Goal: Task Accomplishment & Management: Complete application form

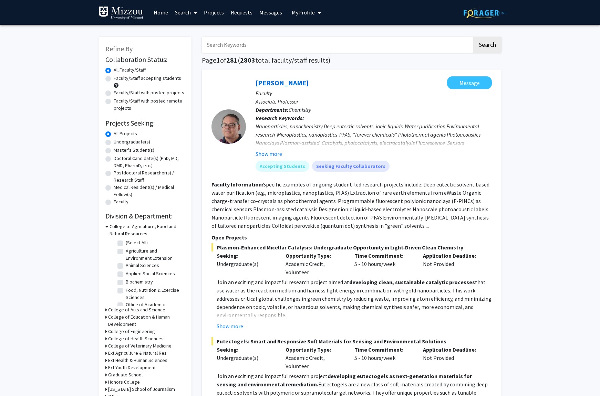
click at [317, 13] on icon "My profile dropdown to access profile and logout" at bounding box center [318, 13] width 3 height 6
click at [322, 32] on span "[PERSON_NAME]" at bounding box center [335, 32] width 42 height 8
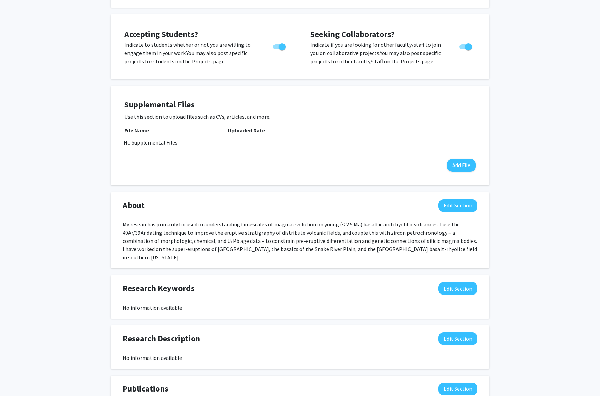
scroll to position [153, 0]
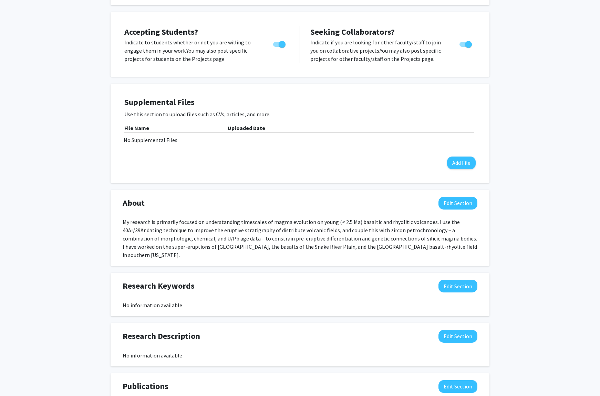
click at [293, 229] on div "My research is primarily focused on understanding timescales of magma evolution…" at bounding box center [300, 238] width 355 height 41
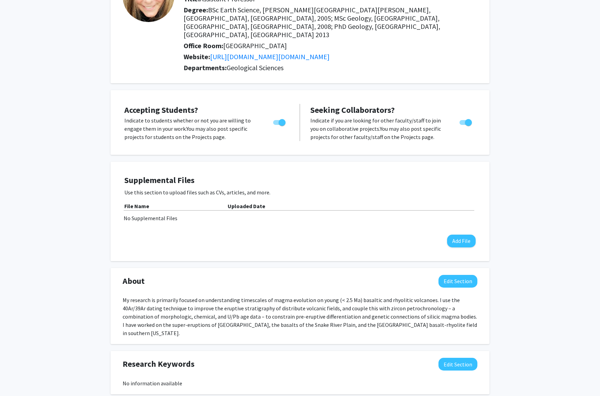
scroll to position [0, 0]
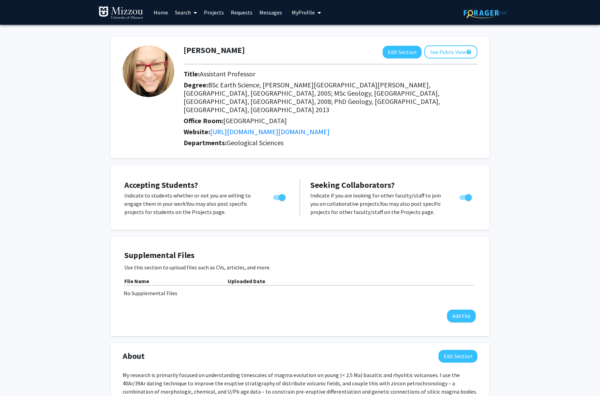
click at [206, 10] on link "Projects" at bounding box center [213, 12] width 27 height 24
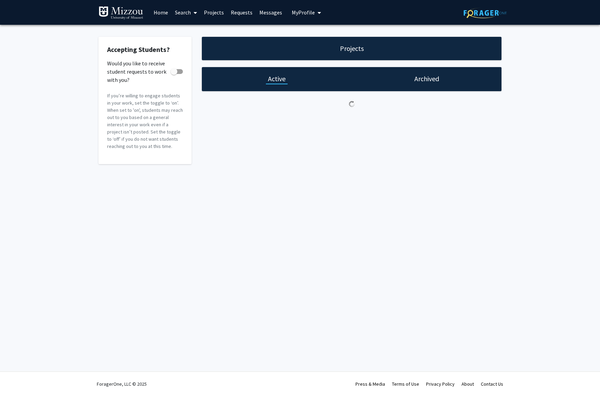
checkbox input "true"
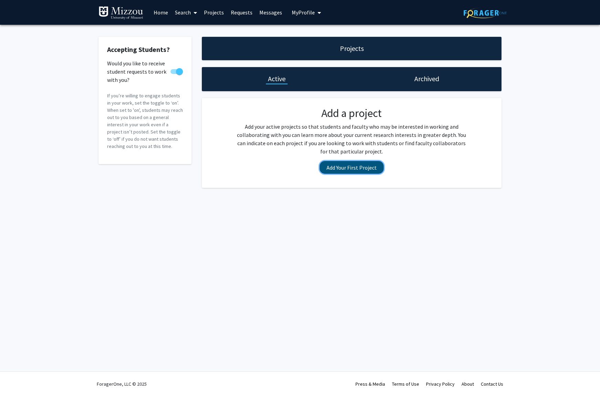
click at [342, 168] on button "Add Your First Project" at bounding box center [352, 167] width 64 height 13
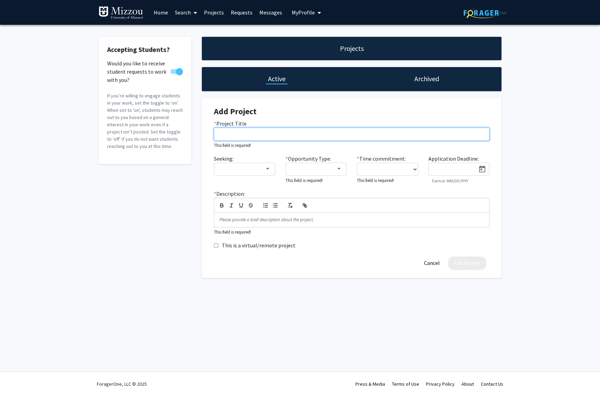
click at [277, 133] on input "* Project Title" at bounding box center [351, 134] width 275 height 13
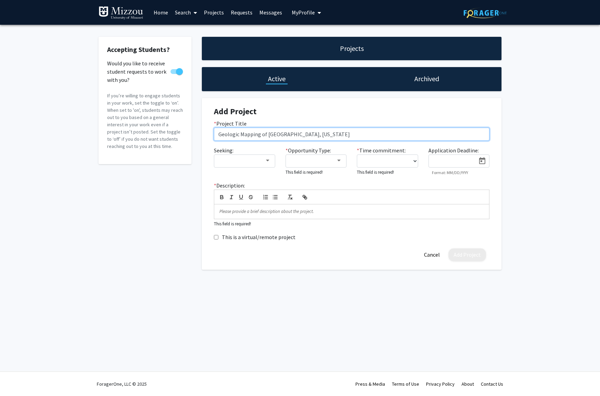
type input "Geologic Mapping of Desert Mountain, Utah"
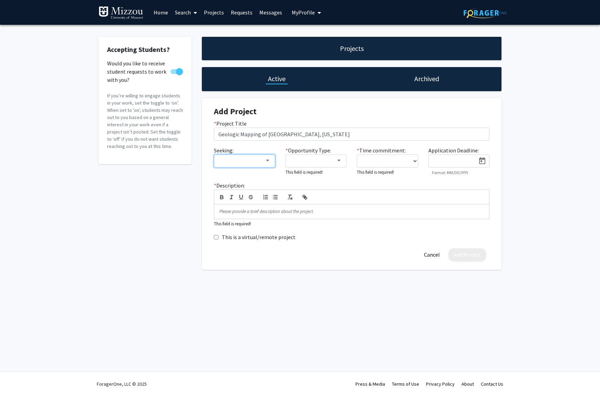
click at [265, 164] on div at bounding box center [244, 161] width 52 height 6
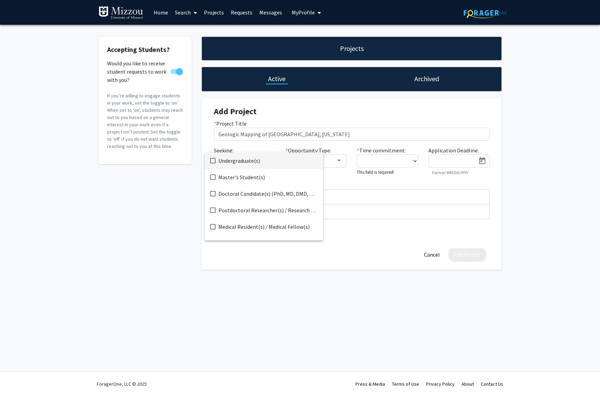
click at [249, 162] on span "Undergraduate(s)" at bounding box center [267, 161] width 99 height 17
click at [340, 162] on div at bounding box center [300, 198] width 600 height 396
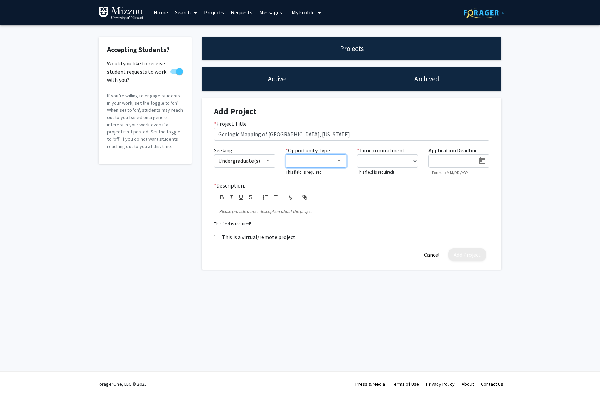
click at [332, 161] on div at bounding box center [313, 161] width 46 height 8
click at [299, 160] on span "Paid" at bounding box center [321, 161] width 63 height 17
click at [300, 192] on span "Volunteer" at bounding box center [321, 194] width 63 height 17
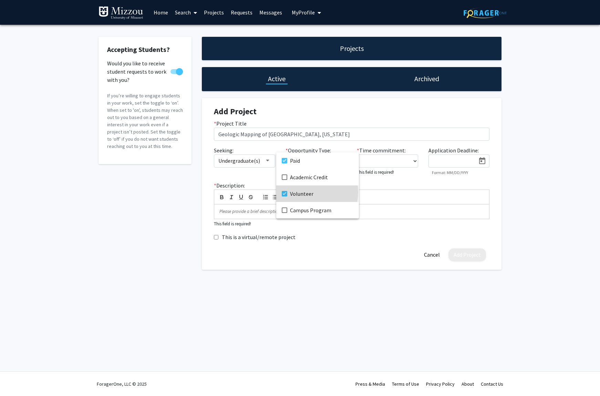
drag, startPoint x: 309, startPoint y: 192, endPoint x: 309, endPoint y: 186, distance: 6.6
click at [309, 192] on span "Volunteer" at bounding box center [321, 194] width 63 height 17
drag, startPoint x: 306, startPoint y: 179, endPoint x: 314, endPoint y: 178, distance: 7.9
click at [306, 179] on span "Academic Credit" at bounding box center [321, 177] width 63 height 17
click at [400, 162] on div at bounding box center [300, 198] width 600 height 396
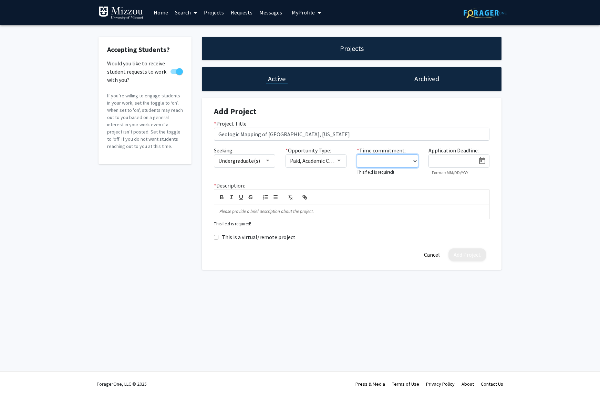
click at [408, 161] on select "0 - 5 hours/week 5 - 10 hours/week 10 - 15 hours/week 15 - 20 hours/week 20 - 3…" at bounding box center [387, 161] width 61 height 13
select select "20 - 30"
click at [357, 155] on select "0 - 5 hours/week 5 - 10 hours/week 10 - 15 hours/week 15 - 20 hours/week 20 - 3…" at bounding box center [387, 161] width 61 height 13
click at [478, 160] on icon "Open calendar" at bounding box center [482, 161] width 8 height 8
click at [522, 184] on button "Next month" at bounding box center [521, 182] width 14 height 14
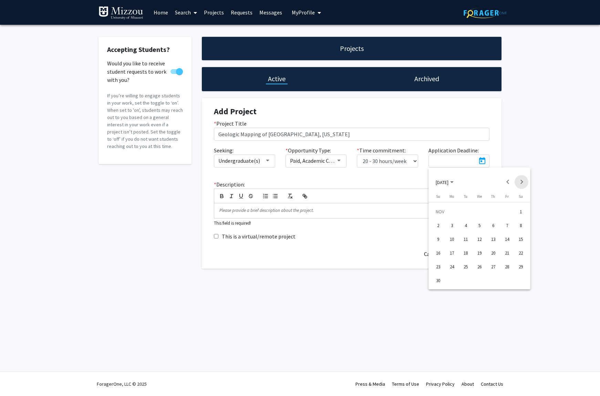
click at [522, 184] on button "Next month" at bounding box center [521, 182] width 14 height 14
click at [520, 182] on button "Next month" at bounding box center [521, 182] width 14 height 14
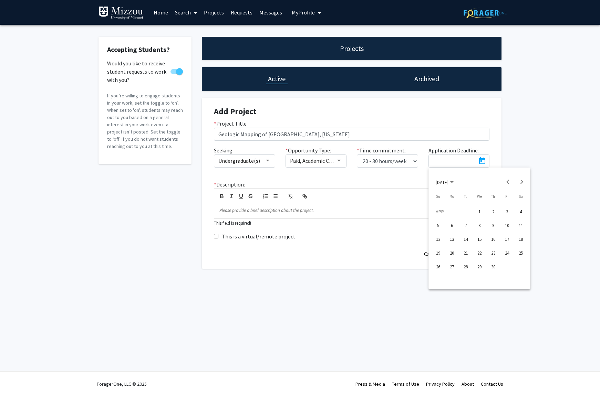
click at [480, 211] on div "1" at bounding box center [479, 212] width 12 height 12
type input "[DATE]"
click at [252, 212] on p at bounding box center [351, 211] width 264 height 6
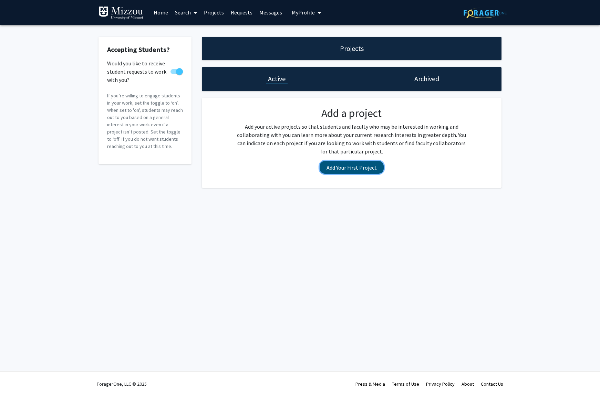
click at [355, 169] on button "Add Your First Project" at bounding box center [352, 167] width 64 height 13
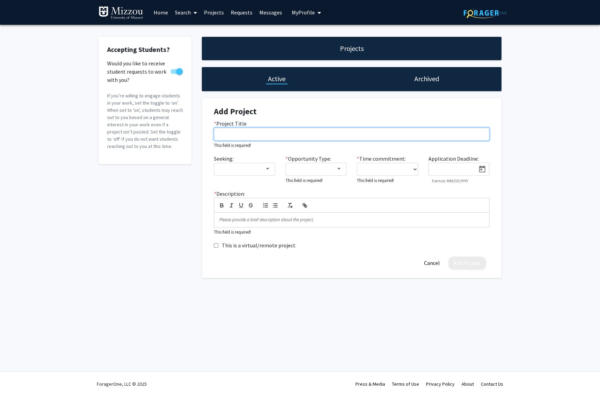
click at [243, 134] on input "* Project Title" at bounding box center [351, 134] width 275 height 13
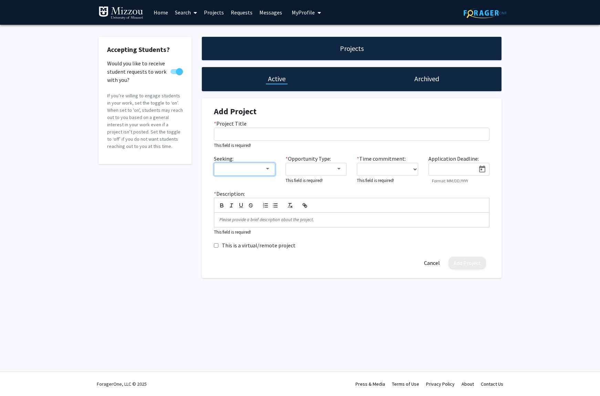
click at [247, 169] on div at bounding box center [241, 169] width 46 height 8
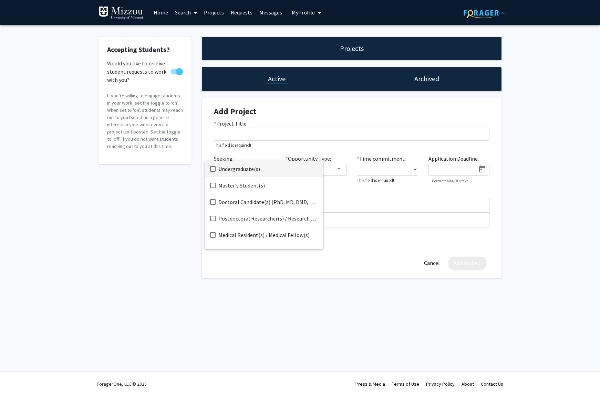
click at [249, 169] on span "Undergraduate(s)" at bounding box center [267, 169] width 99 height 17
drag, startPoint x: 355, startPoint y: 261, endPoint x: 344, endPoint y: 227, distance: 36.5
click at [355, 261] on div at bounding box center [300, 198] width 600 height 396
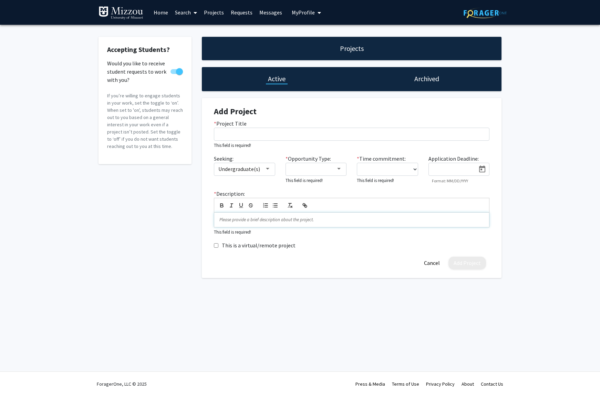
click at [333, 219] on p at bounding box center [351, 220] width 264 height 6
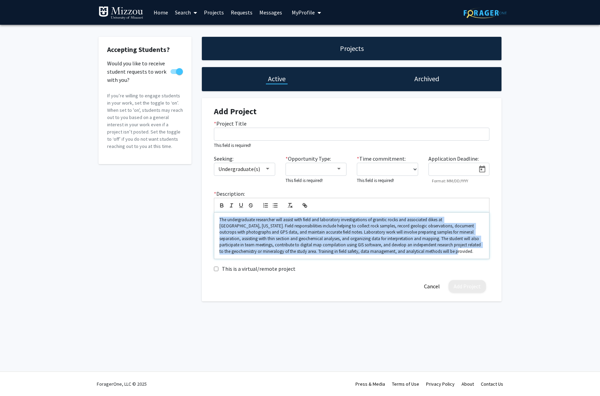
drag, startPoint x: 398, startPoint y: 252, endPoint x: 266, endPoint y: 211, distance: 138.8
click at [165, 210] on div "Accepting Students? Would you like to receive student requests to work with you…" at bounding box center [299, 169] width 413 height 265
click at [289, 206] on line "button" at bounding box center [289, 205] width 1 height 3
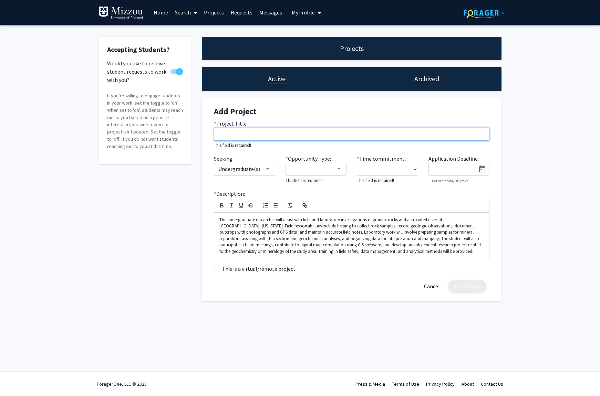
click at [250, 129] on input "* Project Title" at bounding box center [351, 134] width 275 height 13
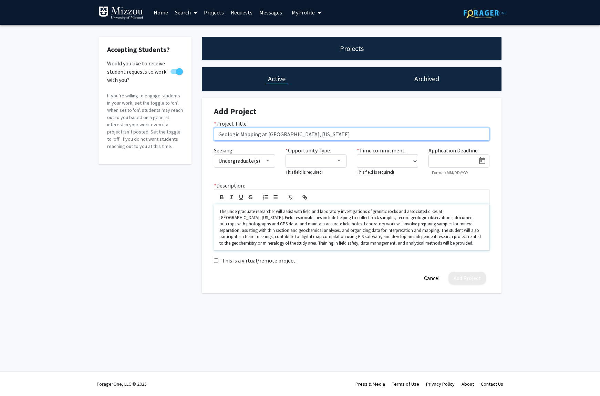
type input "Geologic Mapping at [GEOGRAPHIC_DATA], [US_STATE]"
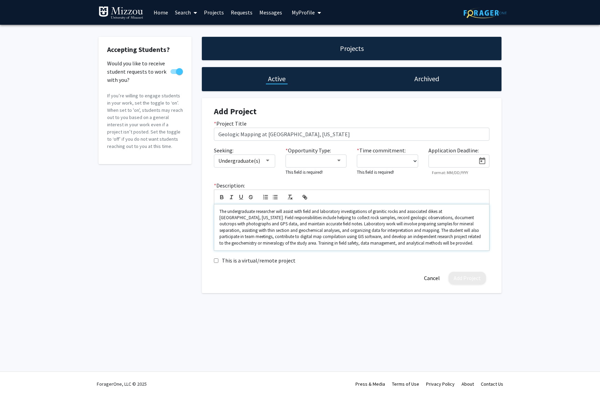
click at [415, 240] on p "The undergraduate researcher will assist with field and laboratory investigatio…" at bounding box center [351, 228] width 264 height 38
click at [419, 242] on p "The undergraduate researcher will assist with field and laboratory investigatio…" at bounding box center [351, 228] width 264 height 38
drag, startPoint x: 175, startPoint y: 348, endPoint x: 158, endPoint y: 268, distance: 82.3
click at [175, 348] on div "Skip navigation Home Search Projects Requests Messages My Profile [PERSON_NAME]…" at bounding box center [300, 198] width 600 height 396
click at [327, 163] on div at bounding box center [313, 161] width 46 height 8
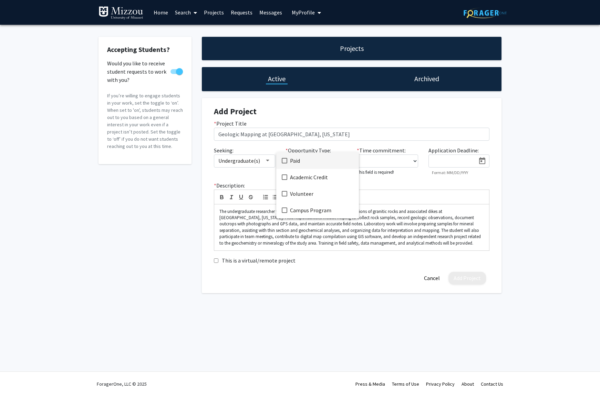
click at [327, 163] on span "Paid" at bounding box center [321, 161] width 63 height 17
click at [393, 162] on div at bounding box center [300, 198] width 600 height 396
click at [418, 159] on div "* Time commitment: 0 - 5 hours/week 5 - 10 hours/week 10 - 15 hours/week 15 - 2…" at bounding box center [388, 161] width 72 height 30
click at [411, 159] on select "0 - 5 hours/week 5 - 10 hours/week 10 - 15 hours/week 15 - 20 hours/week 20 - 3…" at bounding box center [387, 161] width 61 height 13
select select "fulltime"
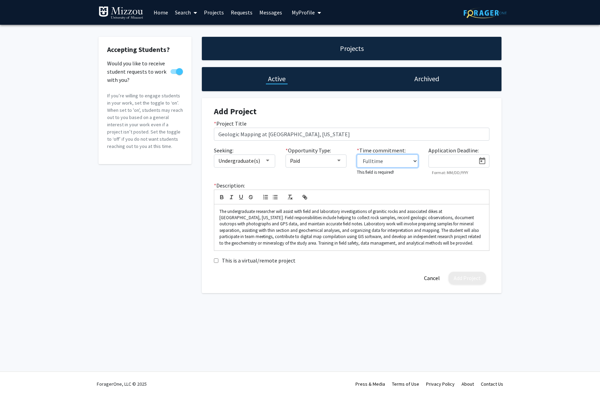
click at [357, 155] on select "0 - 5 hours/week 5 - 10 hours/week 10 - 15 hours/week 15 - 20 hours/week 20 - 3…" at bounding box center [387, 161] width 61 height 13
click at [481, 160] on icon "Open calendar" at bounding box center [482, 161] width 8 height 8
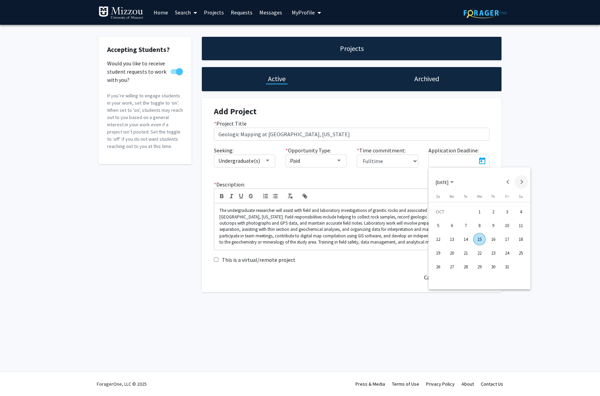
click at [524, 182] on button "Next month" at bounding box center [521, 182] width 14 height 14
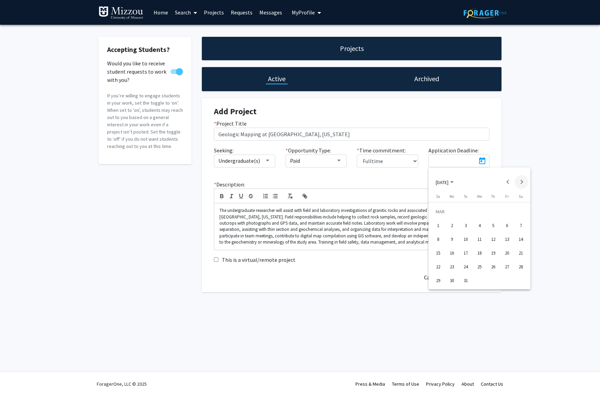
click at [524, 182] on button "Next month" at bounding box center [521, 182] width 14 height 14
click at [481, 212] on div "1" at bounding box center [479, 212] width 12 height 12
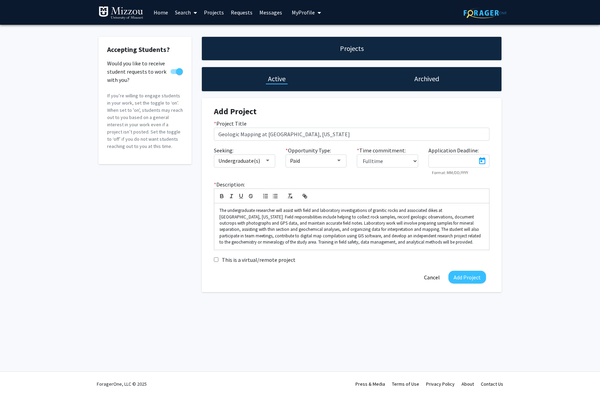
type input "[DATE]"
click at [428, 246] on div "The undergraduate researcher will assist with field and laboratory investigatio…" at bounding box center [351, 227] width 275 height 46
click at [337, 225] on p "The undergraduate researcher will assist with field and laboratory investigatio…" at bounding box center [351, 227] width 264 height 38
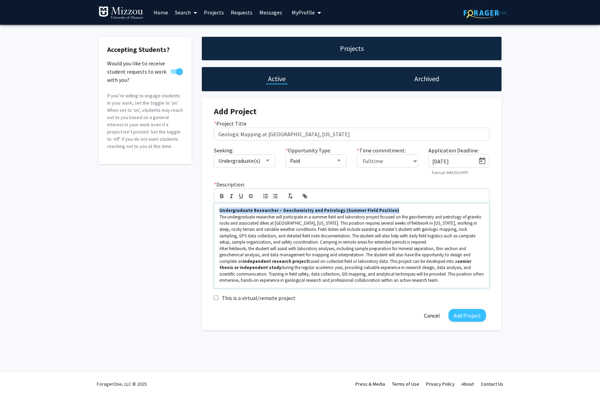
drag, startPoint x: 375, startPoint y: 209, endPoint x: 233, endPoint y: 216, distance: 142.4
click at [197, 207] on div "Projects Active Archived Add Project * Project Title Geologic Mapping at [GEOGR…" at bounding box center [352, 184] width 310 height 294
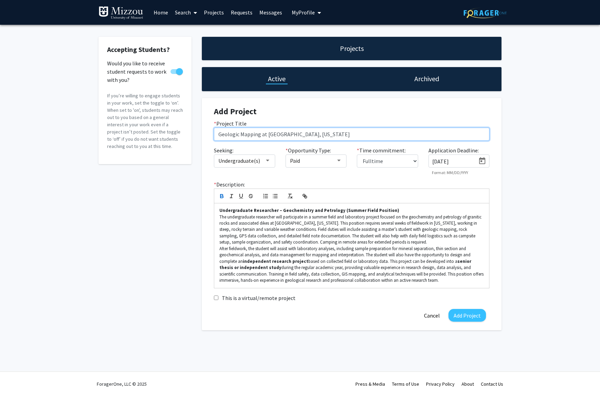
click at [344, 135] on input "Geologic Mapping at [GEOGRAPHIC_DATA], [US_STATE]" at bounding box center [351, 134] width 275 height 13
type input "Geologic Mapping at [GEOGRAPHIC_DATA], [US_STATE] (Summer 2026)"
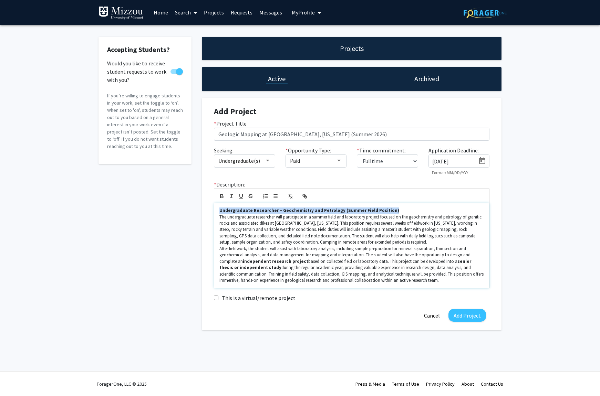
drag, startPoint x: 337, startPoint y: 208, endPoint x: 204, endPoint y: 205, distance: 133.3
click at [204, 205] on div "Add Project * Project Title Geologic Mapping at [GEOGRAPHIC_DATA], [US_STATE] (…" at bounding box center [352, 214] width 300 height 232
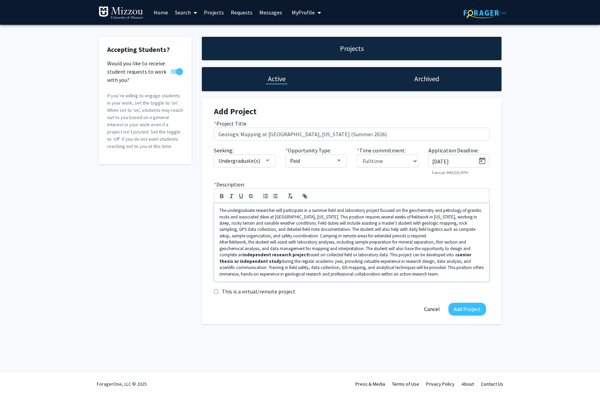
click at [300, 242] on p "After fieldwork, the student will assist with laboratory analyses, including sa…" at bounding box center [351, 258] width 264 height 38
click at [290, 194] on line "button" at bounding box center [290, 194] width 3 height 0
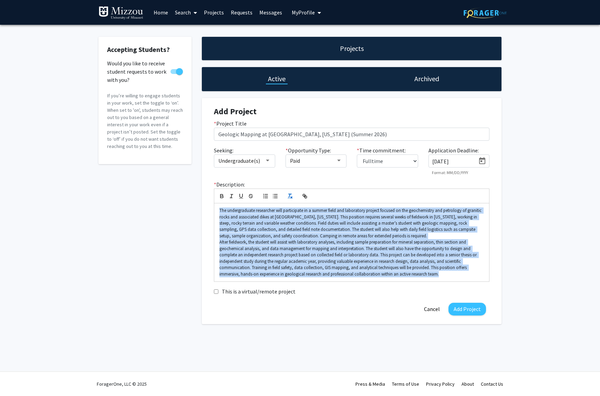
click at [290, 194] on line "button" at bounding box center [290, 194] width 3 height 0
click at [460, 272] on p "After fieldwork, the student will assist with laboratory analyses, including sa…" at bounding box center [351, 258] width 264 height 38
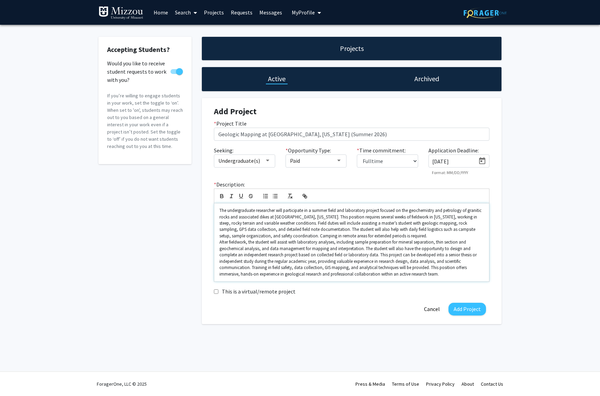
click at [441, 238] on p "The undergraduate researcher will participate in a summer field and laboratory …" at bounding box center [351, 224] width 264 height 32
drag, startPoint x: 218, startPoint y: 244, endPoint x: 244, endPoint y: 260, distance: 30.6
click at [218, 244] on div "The undergraduate researcher will participate in a summer field and laboratory …" at bounding box center [351, 243] width 275 height 78
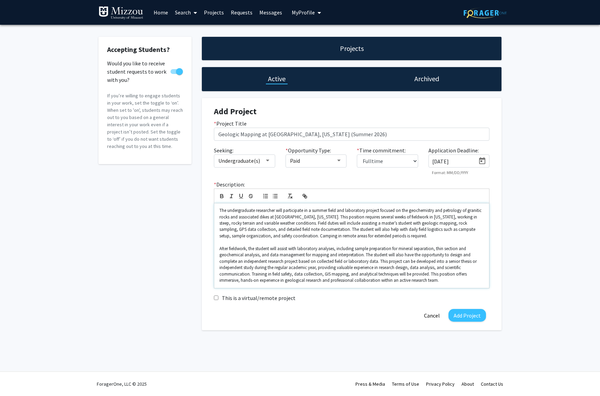
click at [341, 237] on p "The undergraduate researcher will participate in a summer field and laboratory …" at bounding box center [351, 224] width 264 height 32
click at [470, 317] on button "Add Project" at bounding box center [467, 315] width 38 height 13
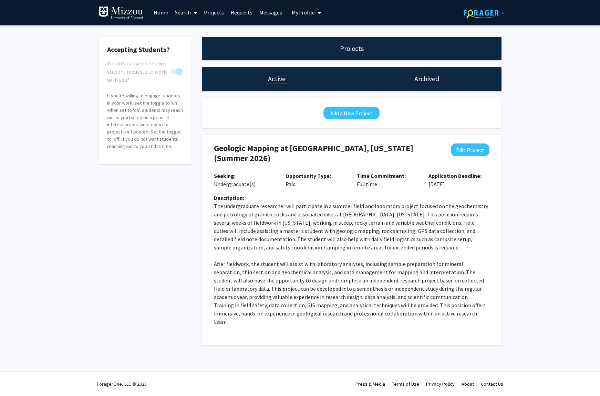
click at [378, 268] on p "After fieldwork, the student will assist with laboratory analyses, including sa…" at bounding box center [351, 293] width 275 height 66
click at [134, 128] on p "If you’re willing to engage students in your work, set the toggle to ‘on’. When…" at bounding box center [145, 121] width 76 height 58
click at [138, 115] on p "If you’re willing to engage students in your work, set the toggle to ‘on’. When…" at bounding box center [145, 121] width 76 height 58
click at [242, 10] on link "Requests" at bounding box center [241, 12] width 29 height 24
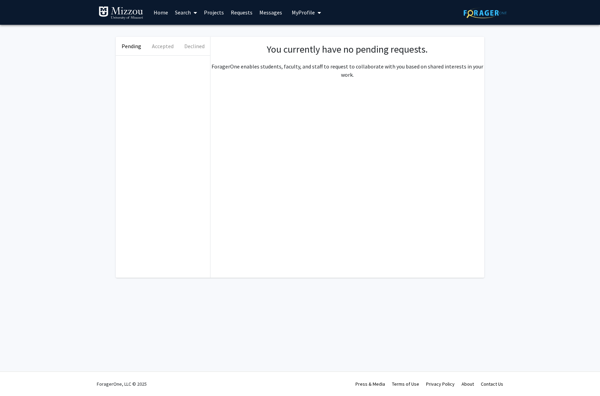
click at [275, 13] on link "Messages" at bounding box center [271, 12] width 30 height 24
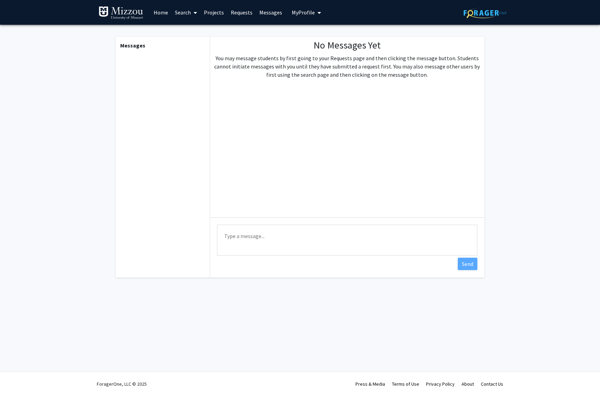
click at [307, 11] on span "My Profile" at bounding box center [303, 12] width 23 height 7
click at [325, 37] on span "View Profile" at bounding box center [335, 40] width 42 height 8
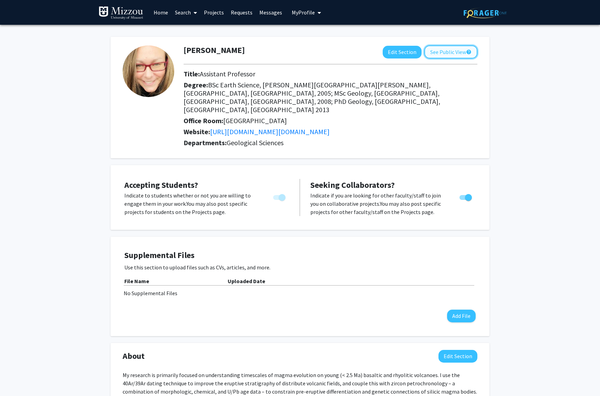
click at [465, 49] on button "See Public View help" at bounding box center [450, 51] width 53 height 13
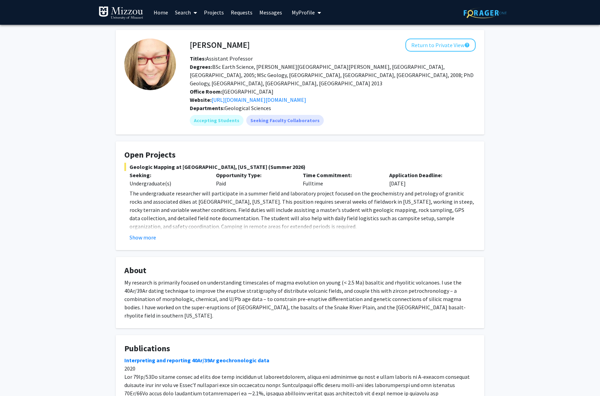
drag, startPoint x: 313, startPoint y: 205, endPoint x: 325, endPoint y: 222, distance: 20.7
click at [313, 205] on p "The undergraduate researcher will participate in a summer field and laboratory …" at bounding box center [302, 209] width 346 height 41
click at [387, 204] on p "The undergraduate researcher will participate in a summer field and laboratory …" at bounding box center [302, 209] width 346 height 41
click at [158, 8] on link "Home" at bounding box center [160, 12] width 21 height 24
